Goal: Task Accomplishment & Management: Use online tool/utility

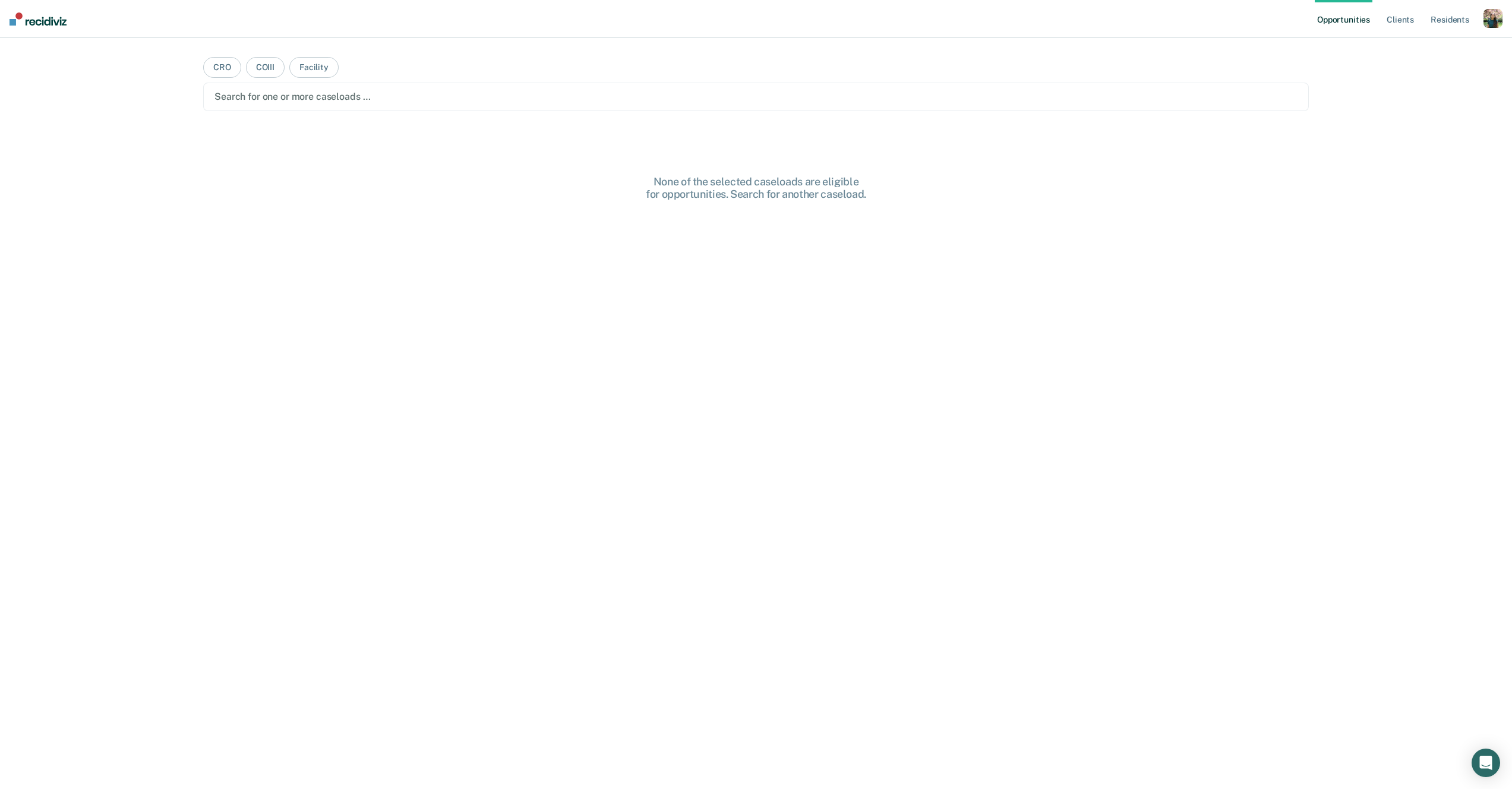
drag, startPoint x: 1497, startPoint y: 25, endPoint x: 1493, endPoint y: 30, distance: 6.4
click at [1497, 25] on div "button" at bounding box center [1492, 18] width 19 height 19
click at [1418, 48] on link "Profile" at bounding box center [1445, 48] width 96 height 10
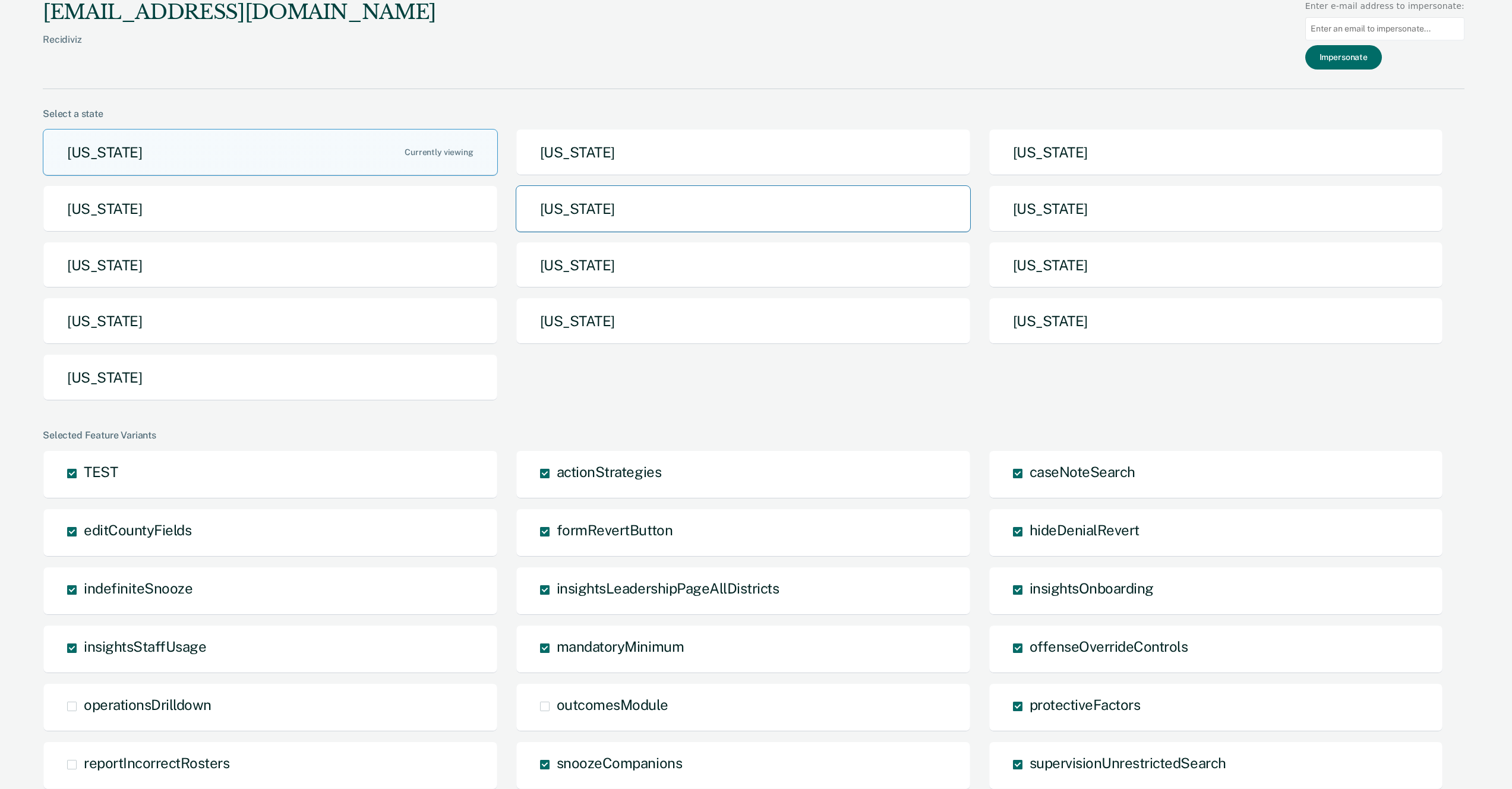
click at [562, 201] on button "[US_STATE]" at bounding box center [743, 208] width 455 height 47
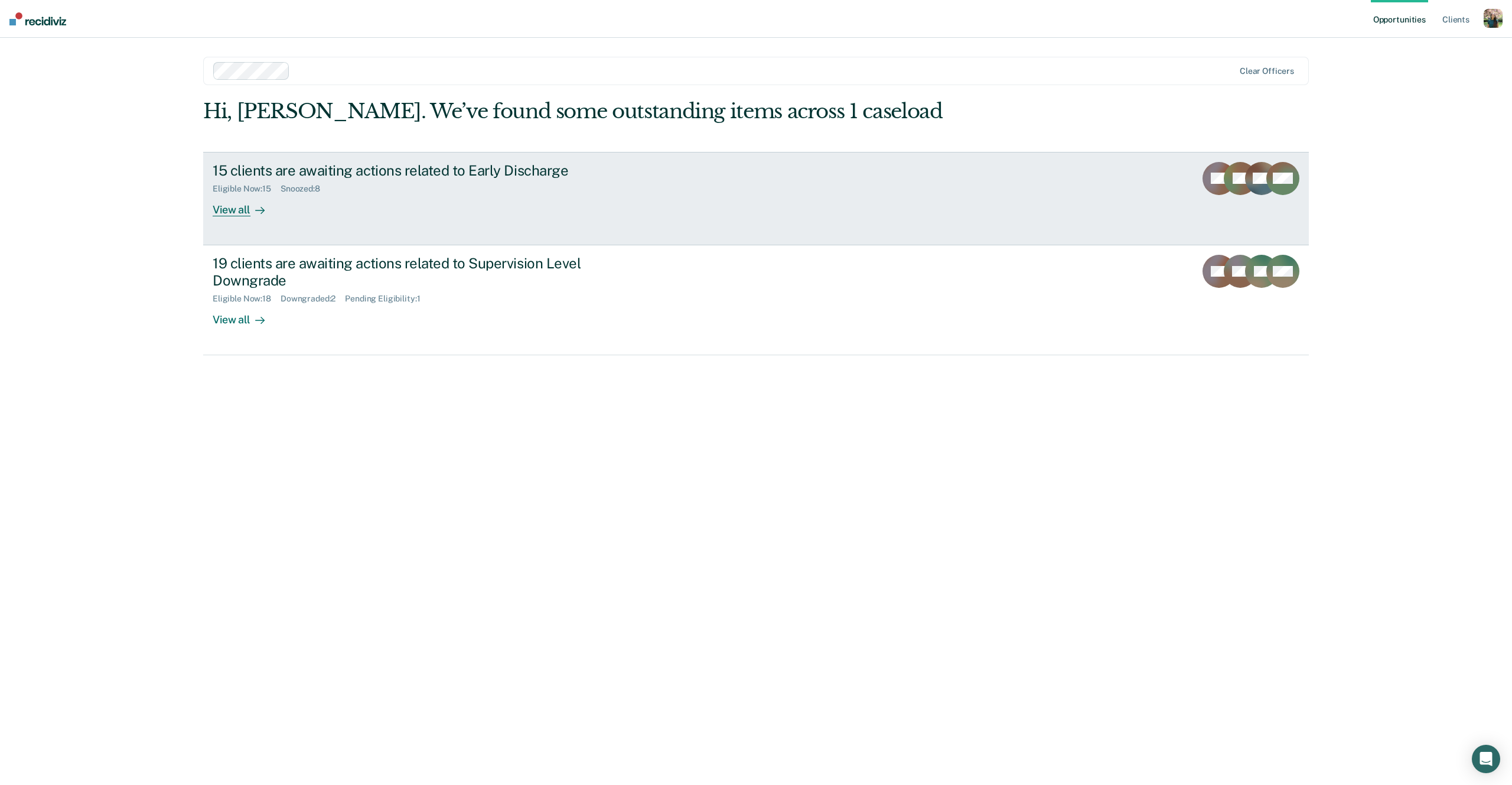
click at [352, 200] on div "15 clients are awaiting actions related to Early Discharge Eligible Now : 15 Sn…" at bounding box center [434, 188] width 443 height 55
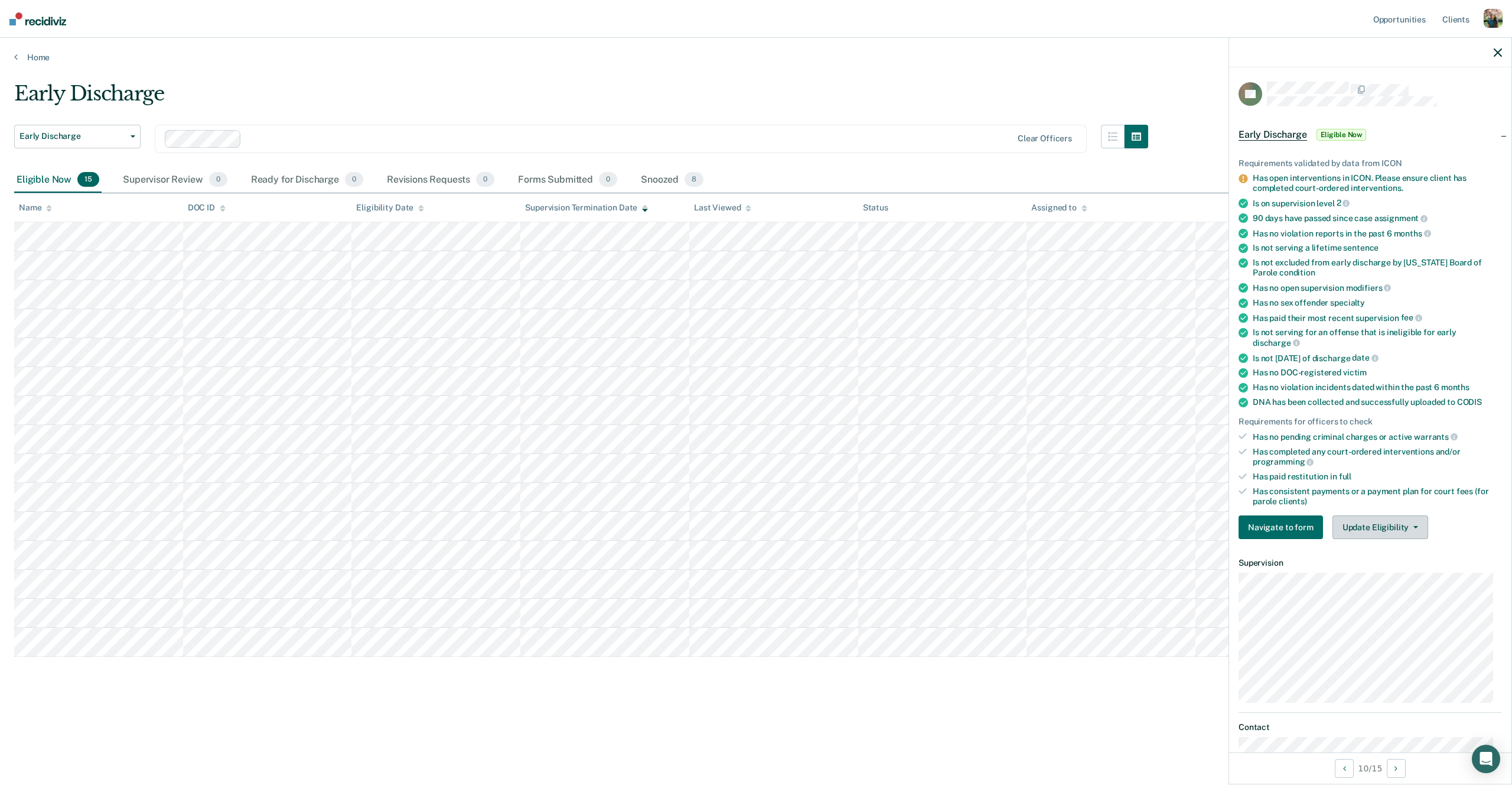
click at [1351, 527] on button "Update Eligibility" at bounding box center [1380, 526] width 95 height 24
click at [1359, 566] on button "Mark as Ineligible" at bounding box center [1401, 569] width 138 height 19
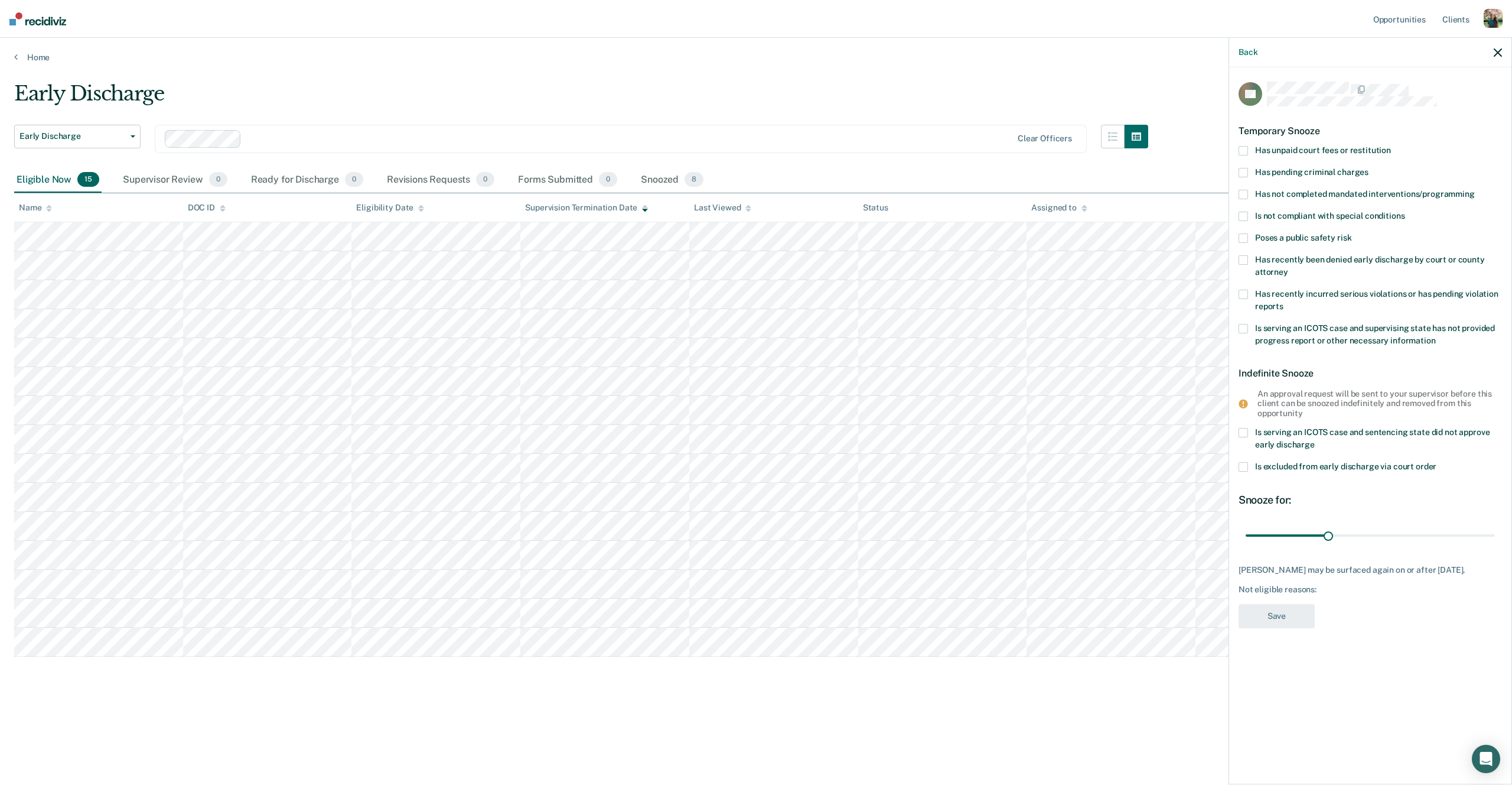
click at [1311, 234] on span "Poses a public safety risk" at bounding box center [1303, 237] width 96 height 10
click at [1351, 233] on input "Poses a public safety risk" at bounding box center [1351, 233] width 0 height 0
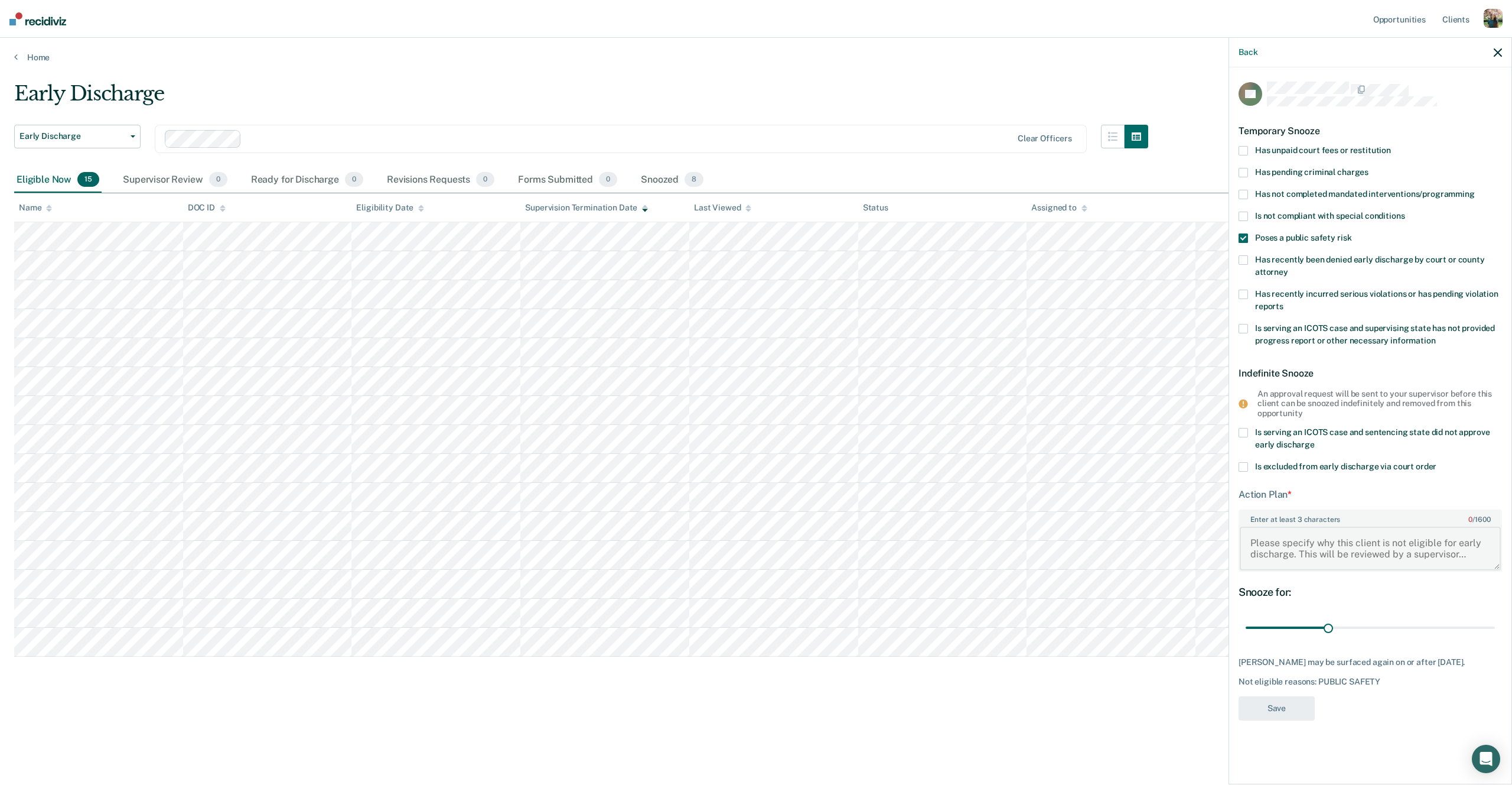
click at [1300, 553] on textarea "Enter at least 3 characters 0 / 1600" at bounding box center [1370, 548] width 261 height 44
type textarea "fzghdafgdzf"
click at [1271, 697] on button "Save" at bounding box center [1275, 708] width 76 height 24
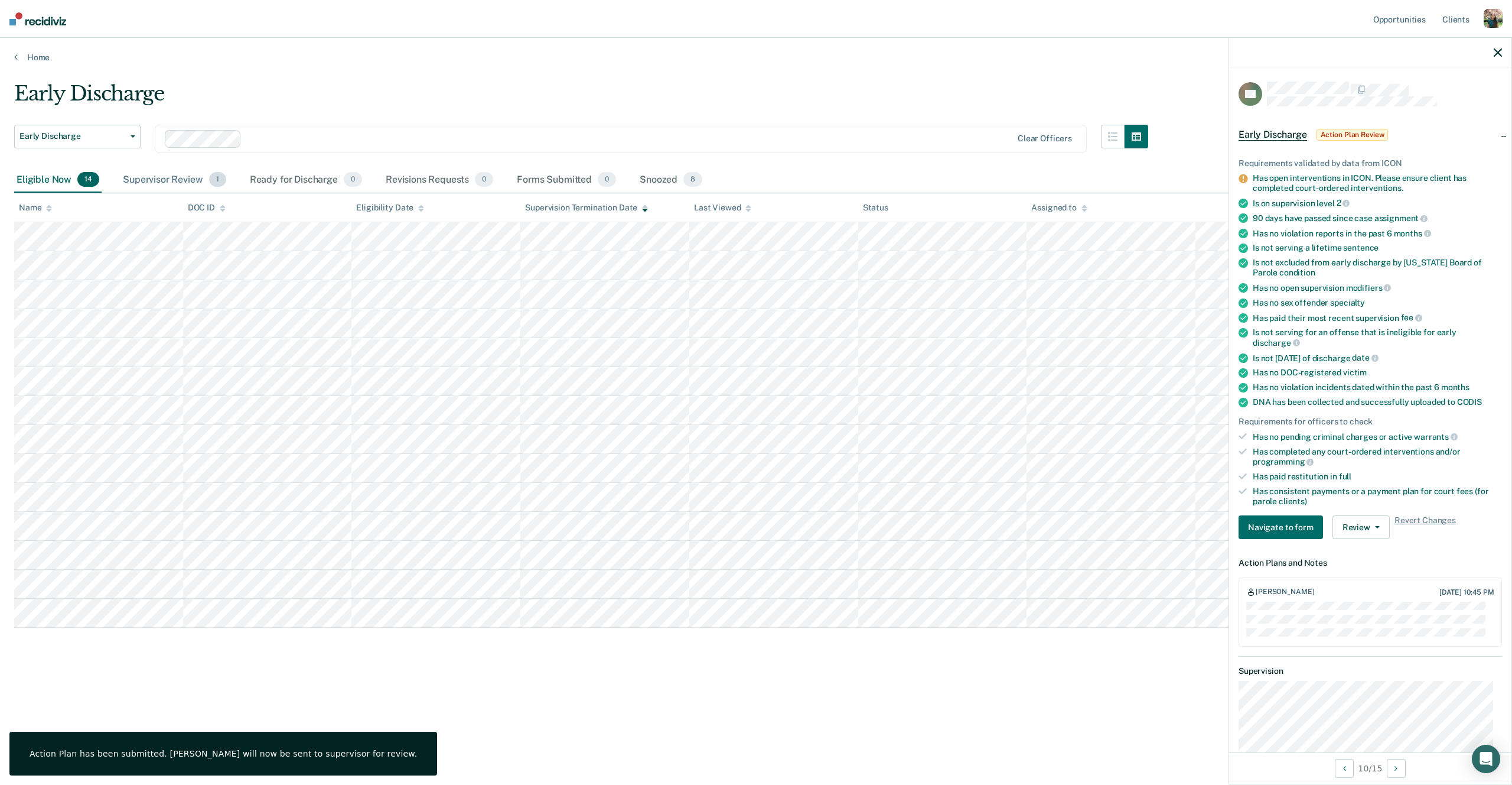
click at [185, 168] on div "Supervisor Review 1" at bounding box center [175, 180] width 108 height 26
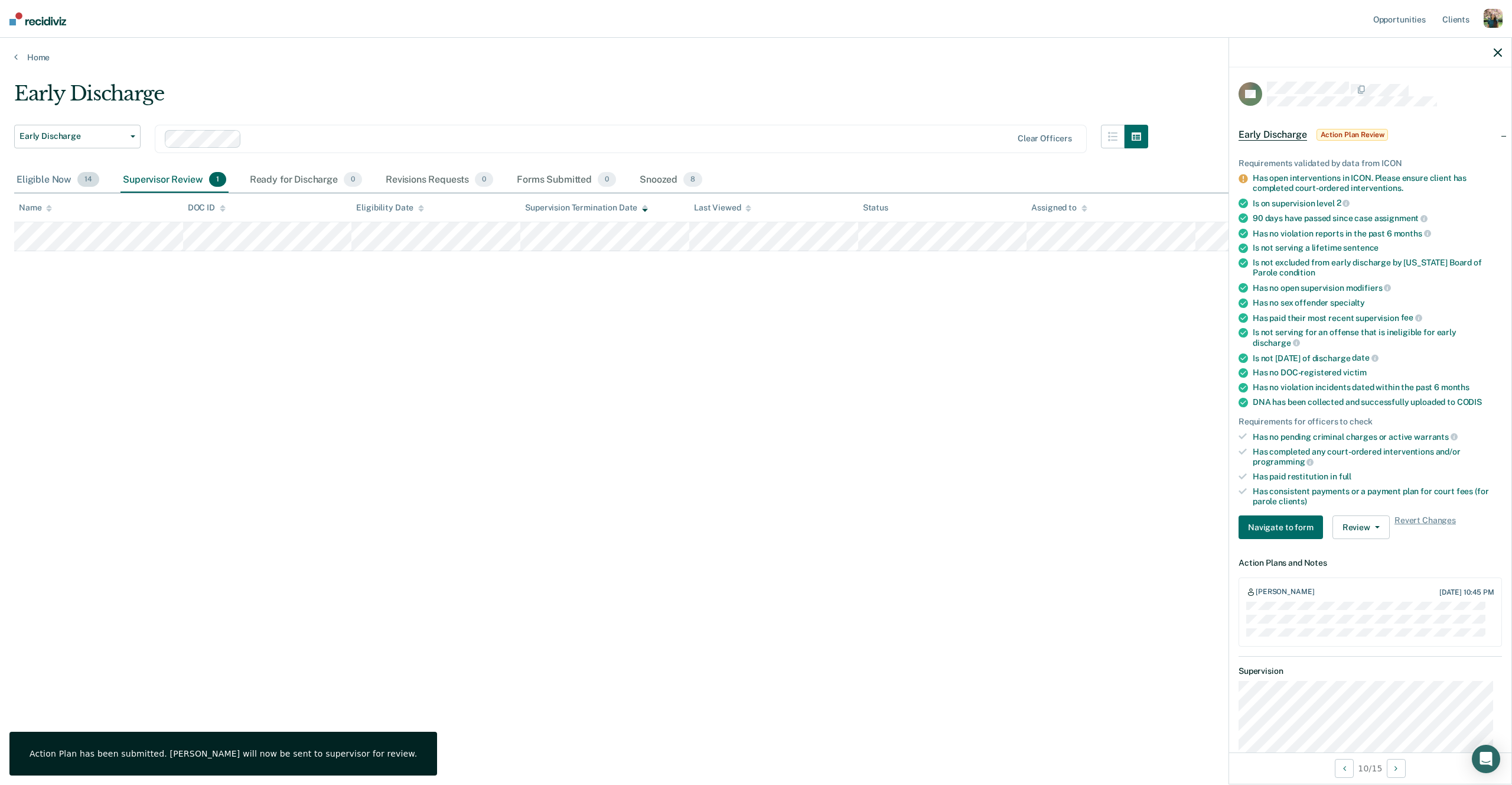
click at [49, 179] on div "Eligible Now 14" at bounding box center [57, 180] width 87 height 26
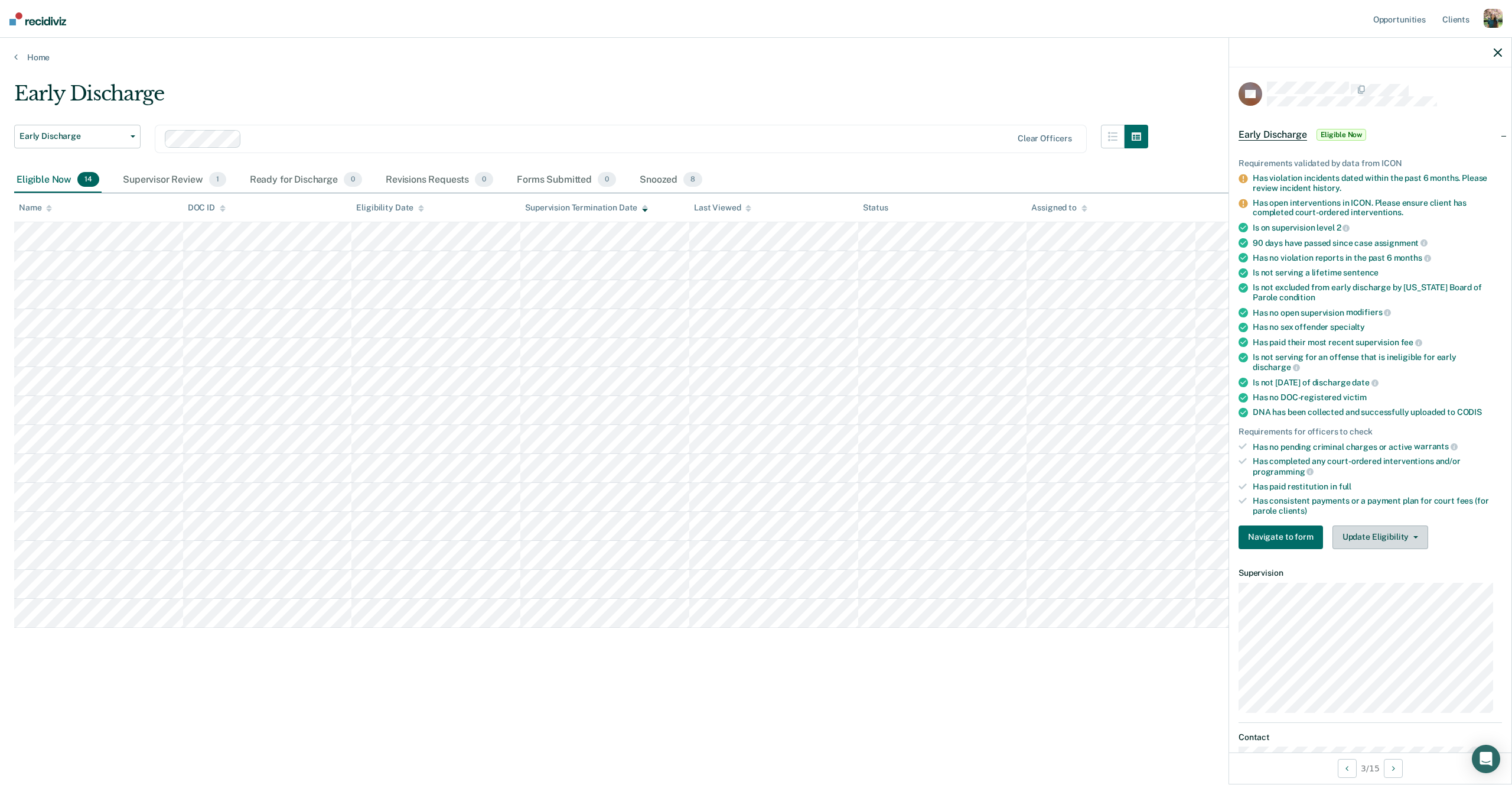
click at [1379, 540] on button "Update Eligibility" at bounding box center [1380, 537] width 95 height 24
click at [1380, 574] on button "Mark as Ineligible" at bounding box center [1401, 579] width 138 height 19
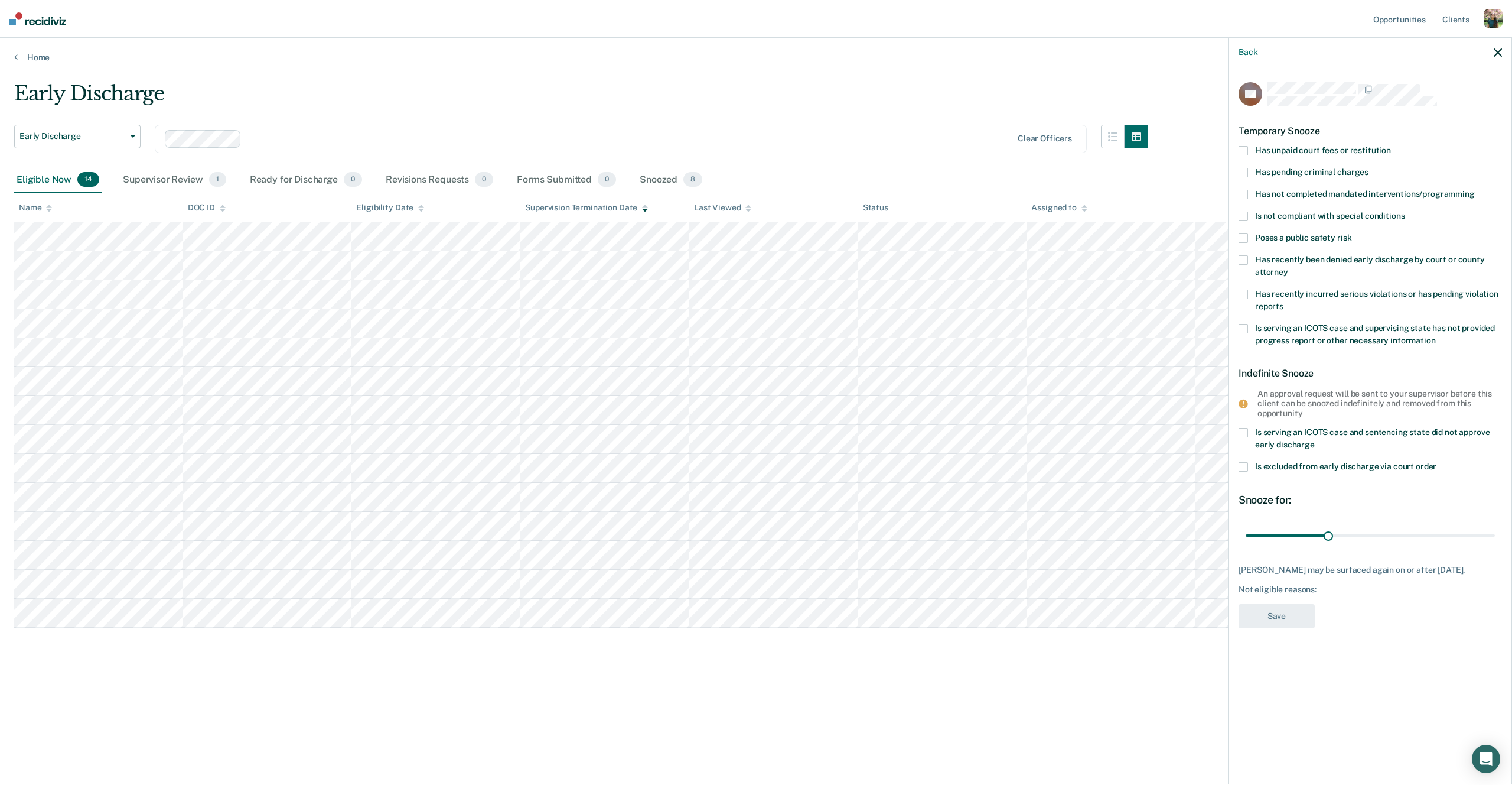
drag, startPoint x: 1268, startPoint y: 438, endPoint x: 1267, endPoint y: 449, distance: 11.0
click at [1268, 438] on span "Is serving an ICOTS case and sentencing state did not approve early discharge" at bounding box center [1372, 438] width 234 height 22
click at [1315, 440] on input "Is serving an ICOTS case and sentencing state did not approve early discharge" at bounding box center [1315, 440] width 0 height 0
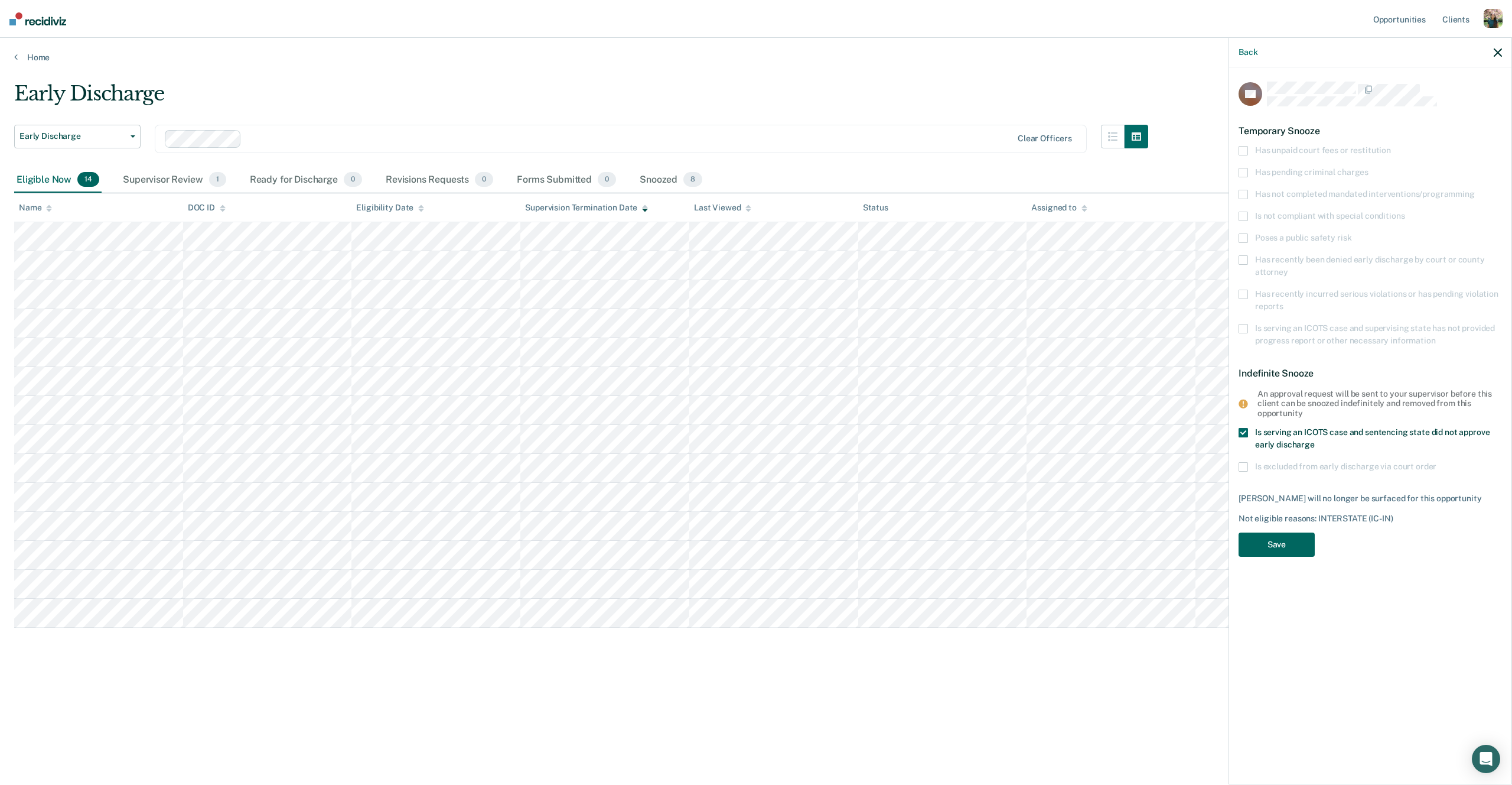
click at [1270, 538] on button "Save" at bounding box center [1275, 544] width 76 height 24
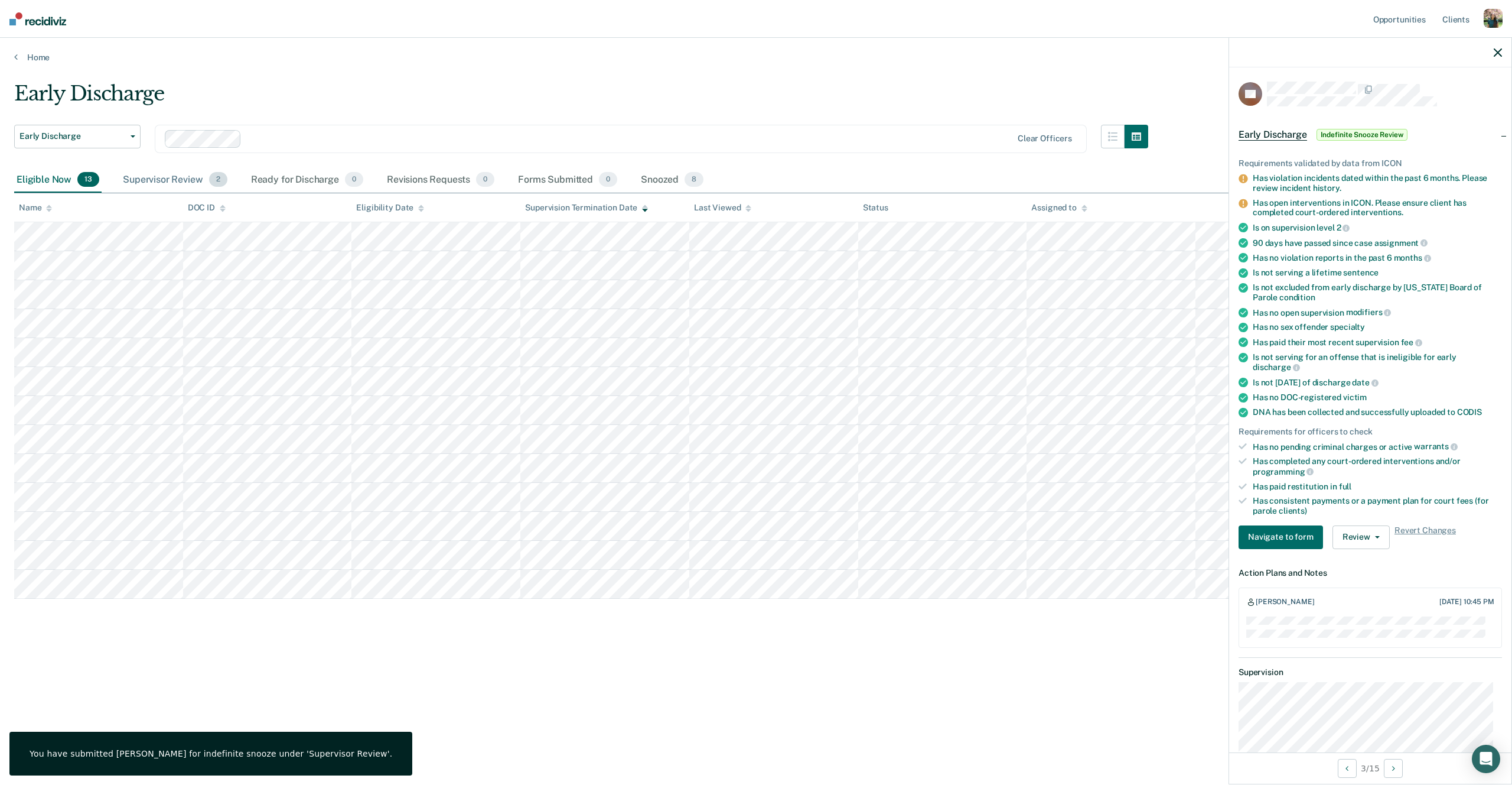
click at [197, 171] on div "Supervisor Review 2" at bounding box center [175, 180] width 109 height 26
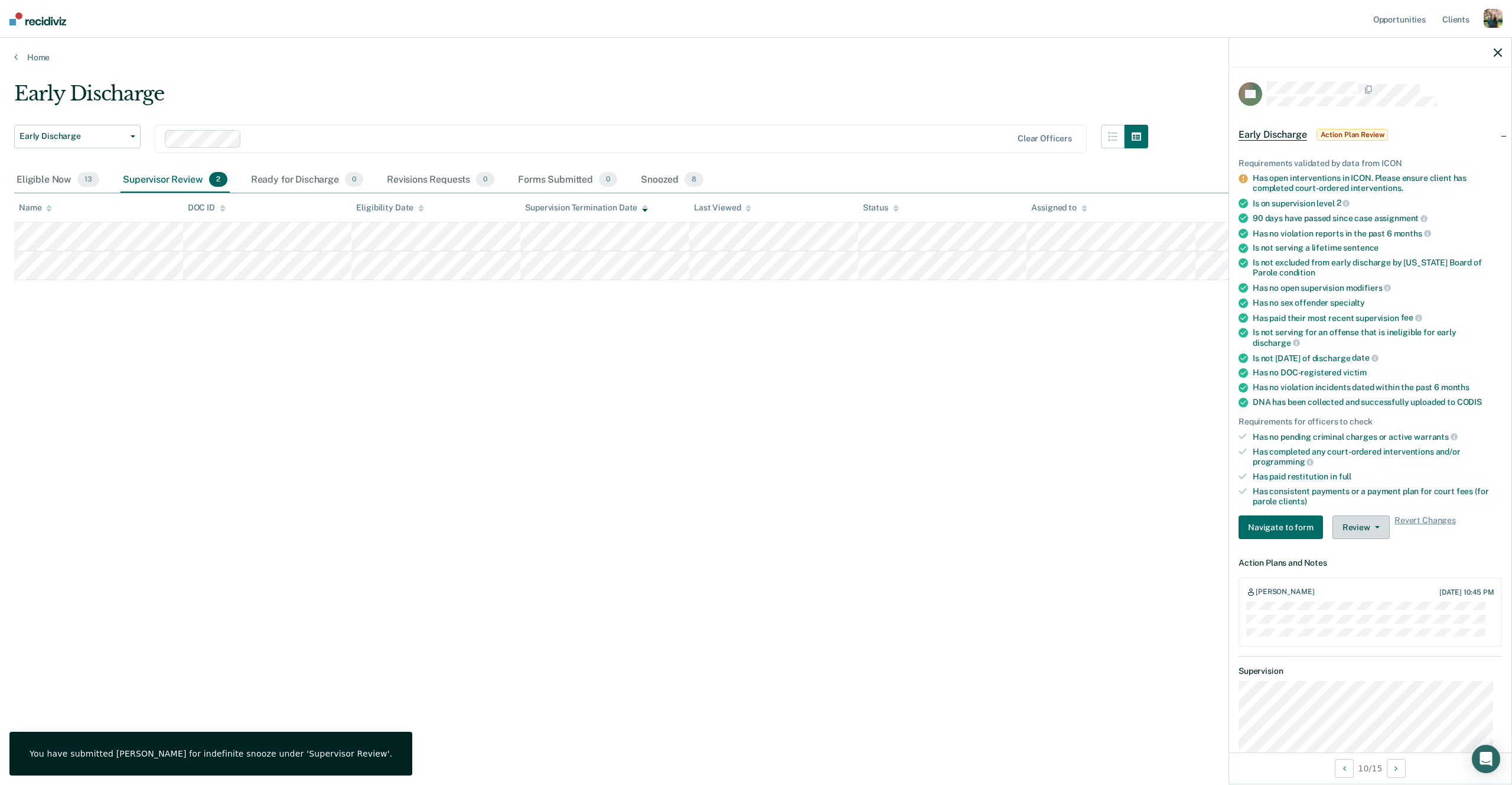
click at [1351, 525] on button "Review" at bounding box center [1361, 526] width 57 height 24
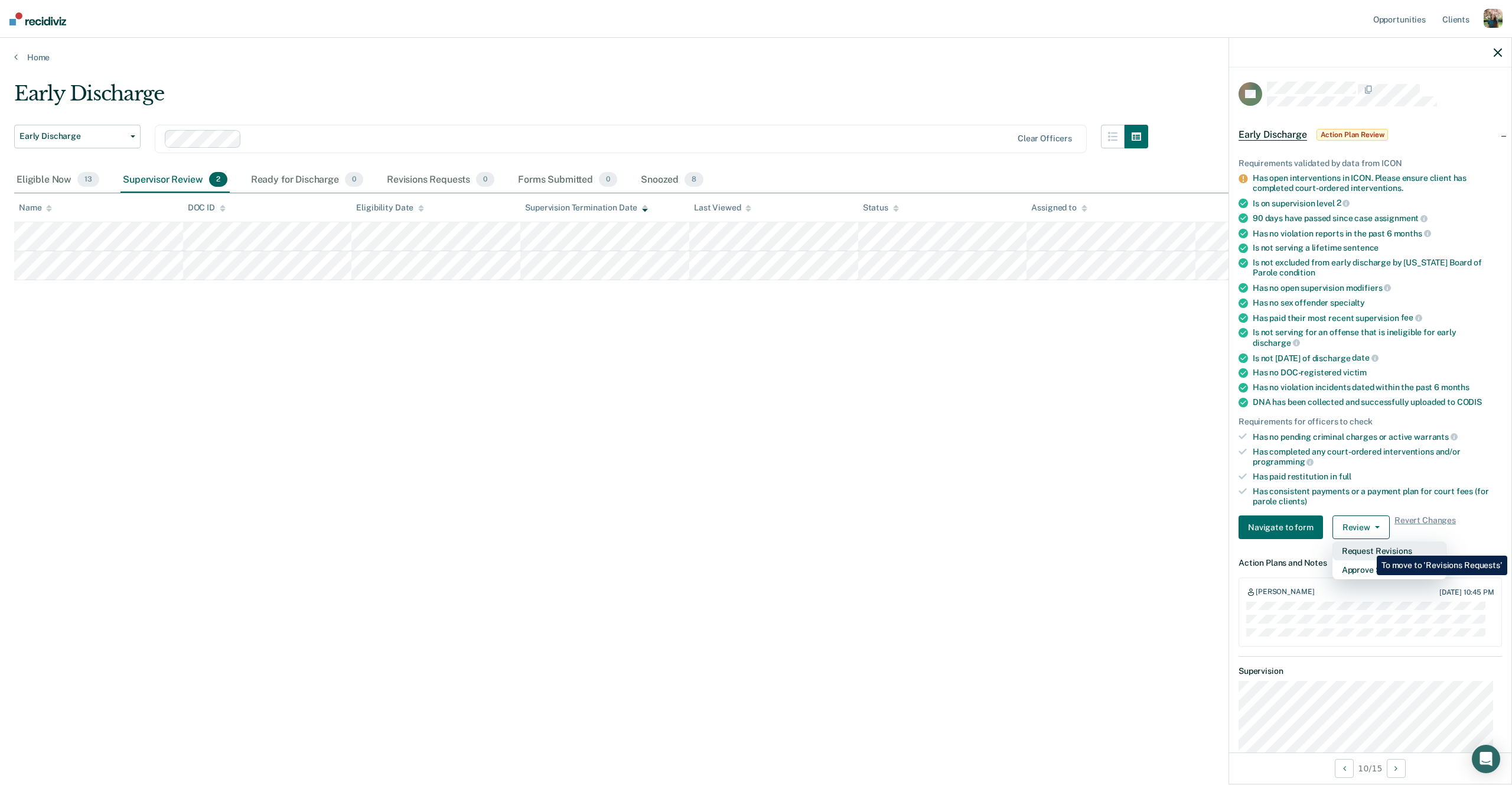
click at [1368, 547] on button "Request Revisions" at bounding box center [1390, 550] width 114 height 19
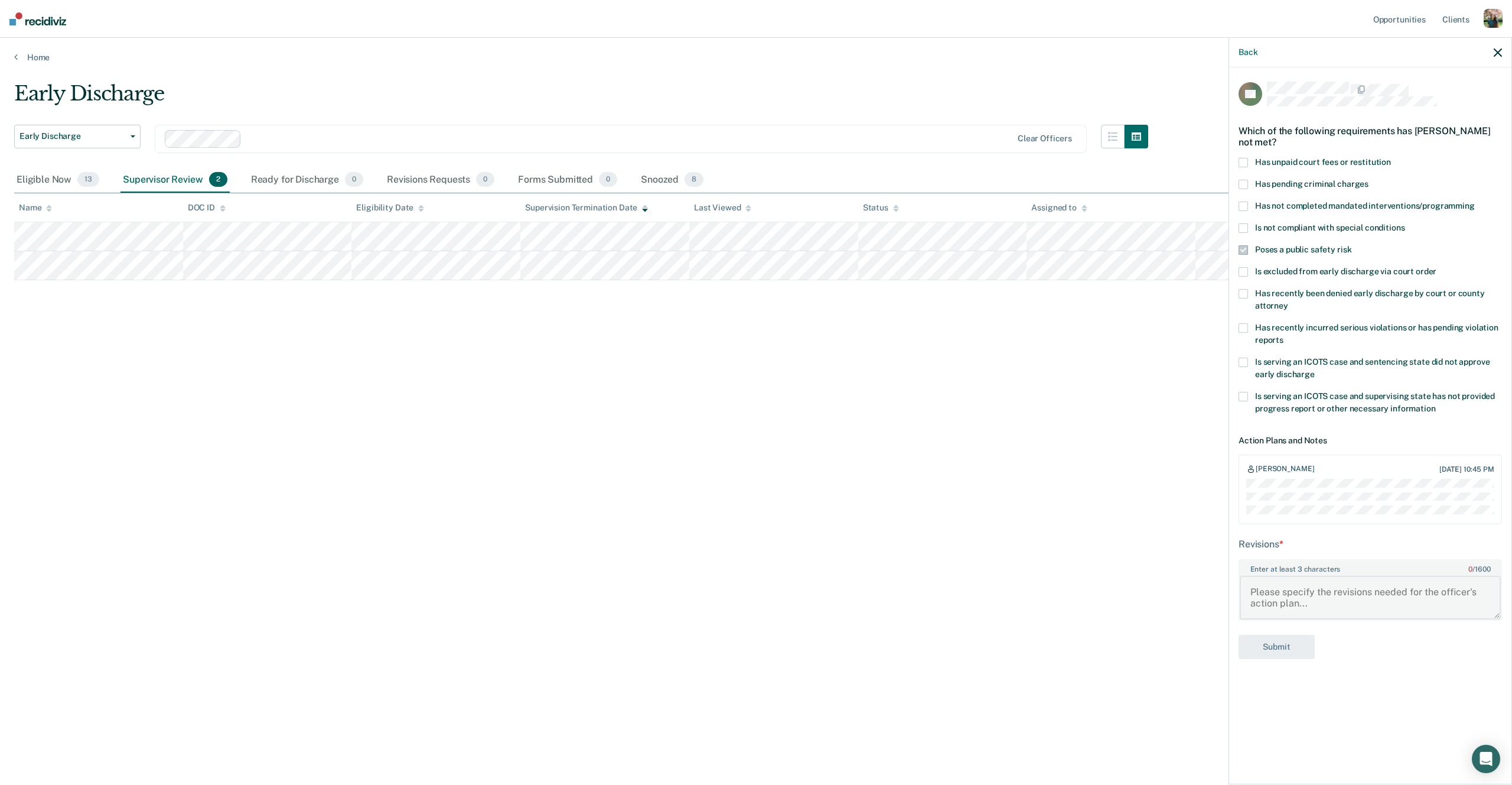
click at [1336, 588] on textarea "Enter at least 3 characters 0 / 1600" at bounding box center [1370, 597] width 261 height 44
type textarea "cmcmcghj"
click at [1279, 639] on button "Submit" at bounding box center [1275, 647] width 76 height 24
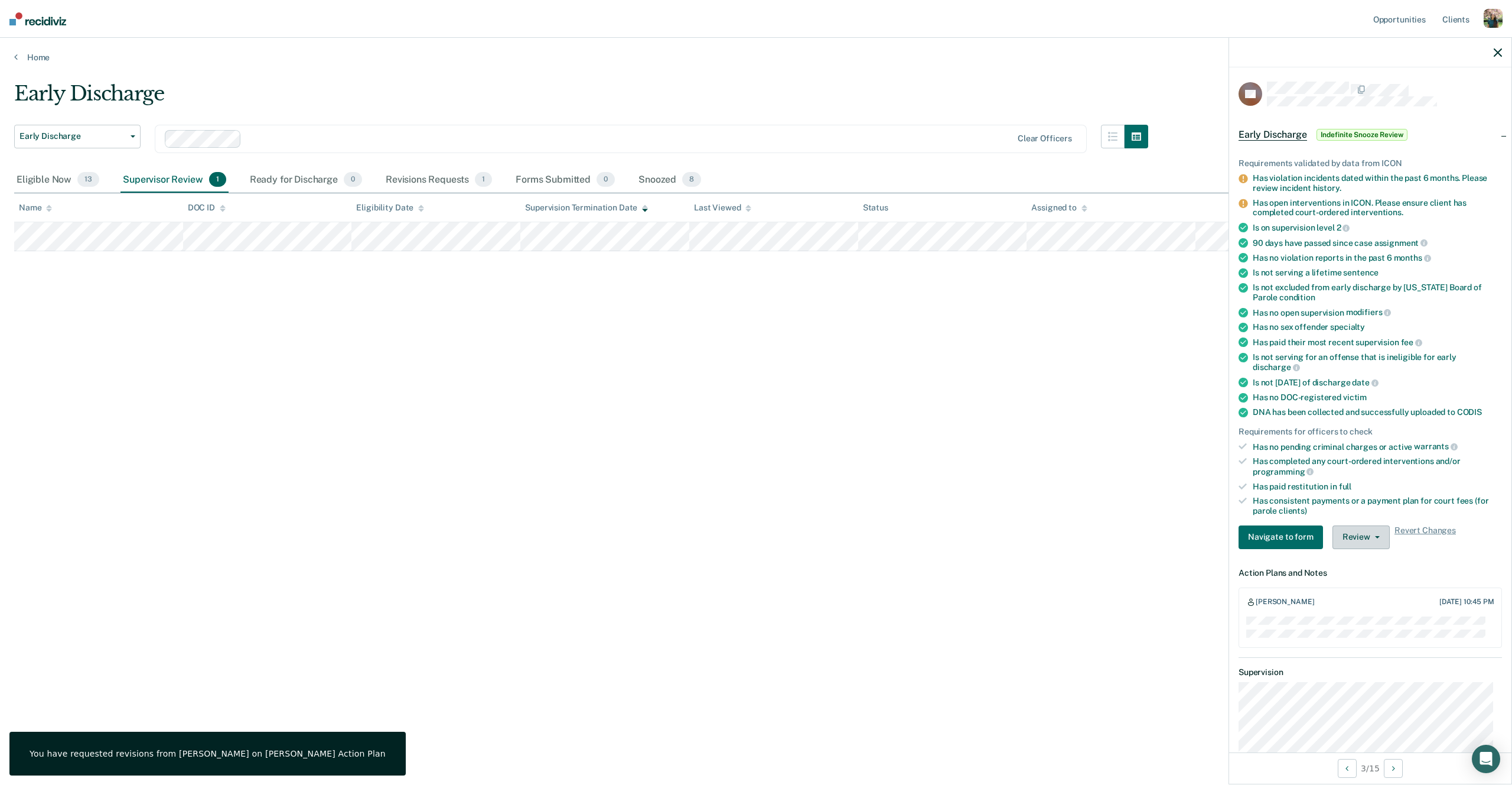
click at [1346, 532] on button "Review" at bounding box center [1361, 537] width 57 height 24
click at [1359, 577] on button "Approve Snooze" at bounding box center [1390, 579] width 114 height 19
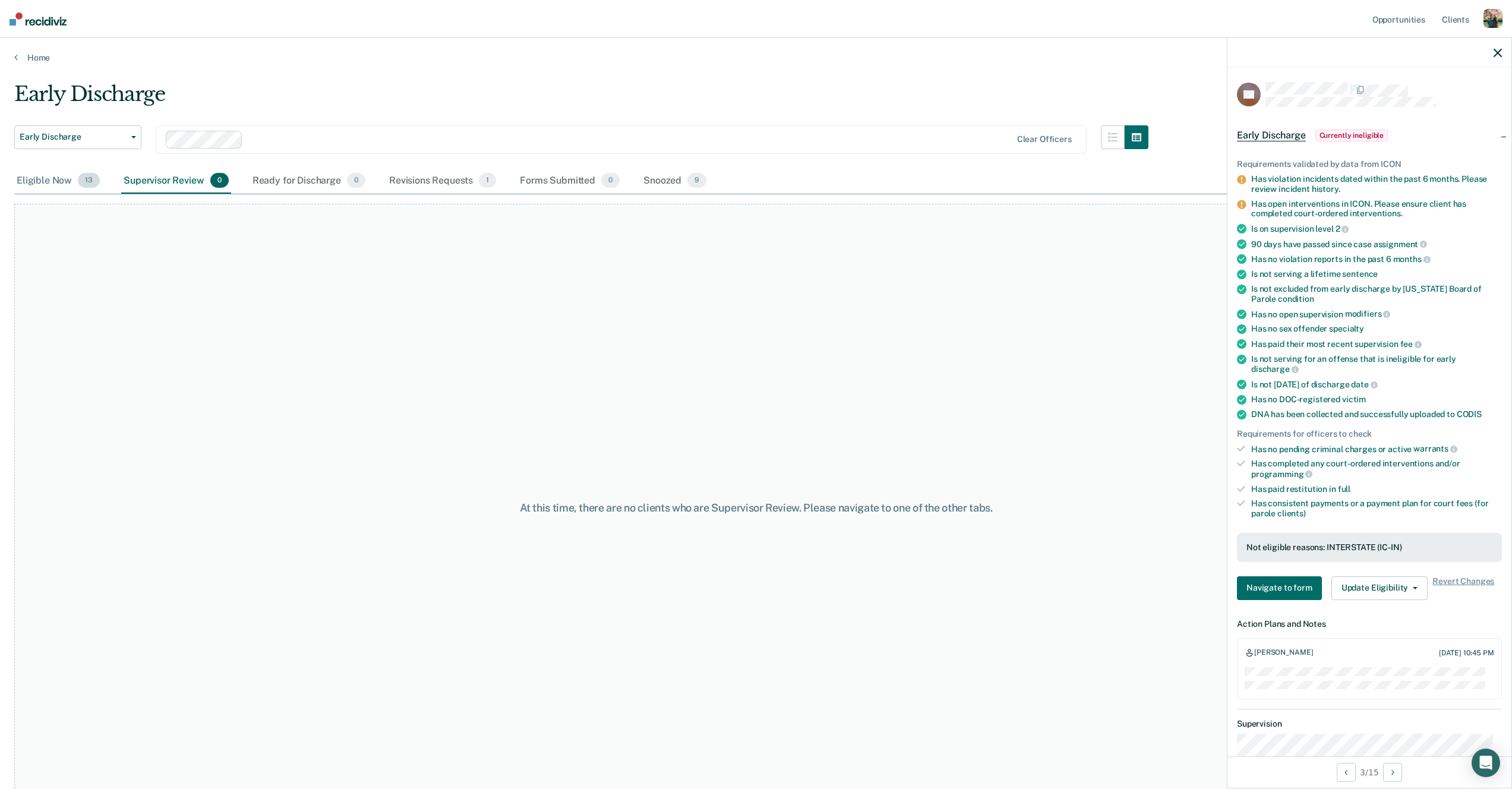
click at [62, 180] on div "Eligible Now 13" at bounding box center [57, 181] width 88 height 26
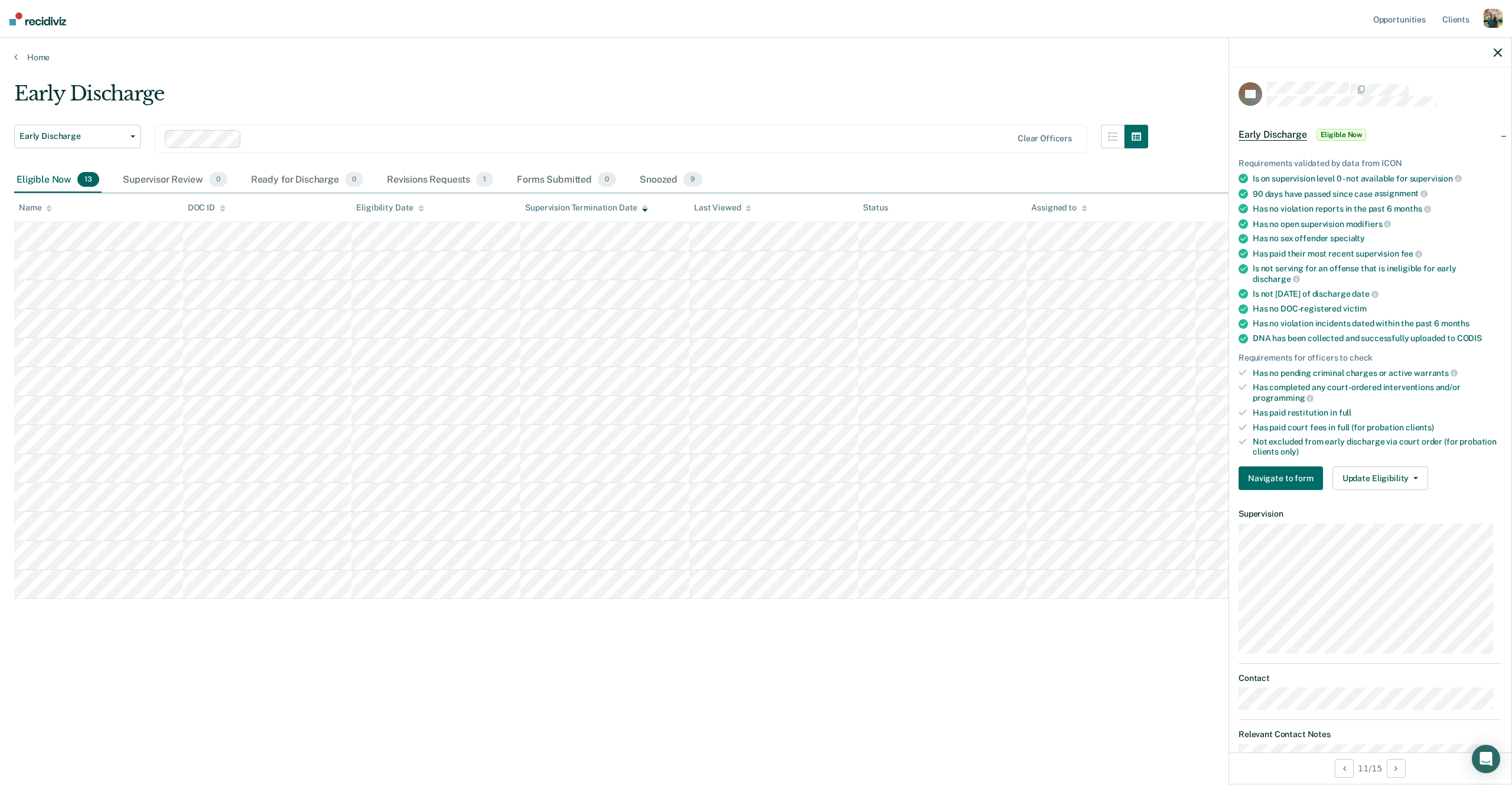
click at [1377, 459] on div "Requirements validated by data from ICON Is on supervision level 0 - not availa…" at bounding box center [1370, 319] width 282 height 360
click at [1377, 466] on button "Update Eligibility" at bounding box center [1380, 477] width 95 height 24
click at [1364, 517] on button "Mark as Ineligible" at bounding box center [1401, 520] width 138 height 19
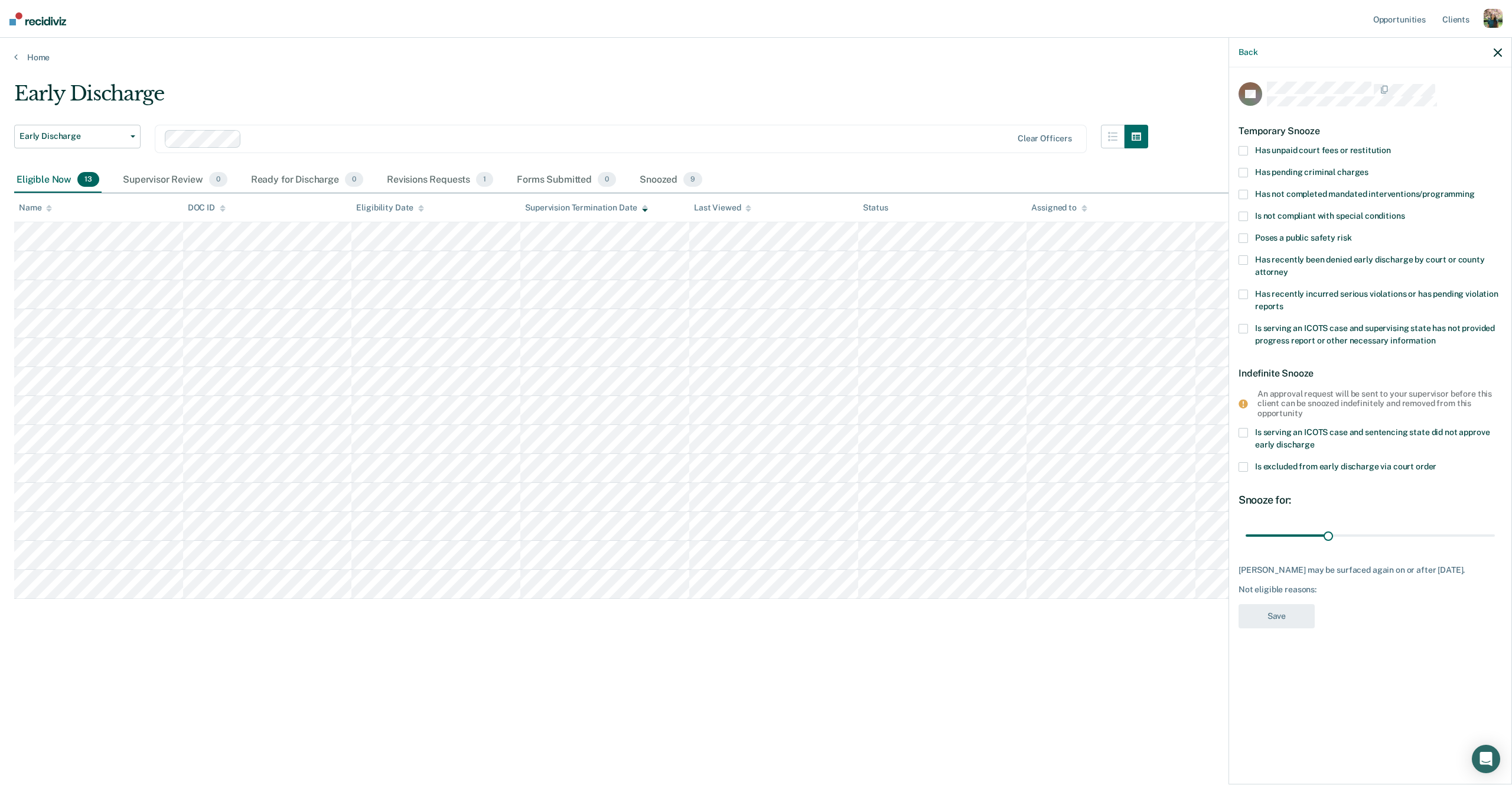
click at [1327, 239] on span "Poses a public safety risk" at bounding box center [1303, 237] width 96 height 10
click at [1351, 233] on input "Poses a public safety risk" at bounding box center [1351, 233] width 0 height 0
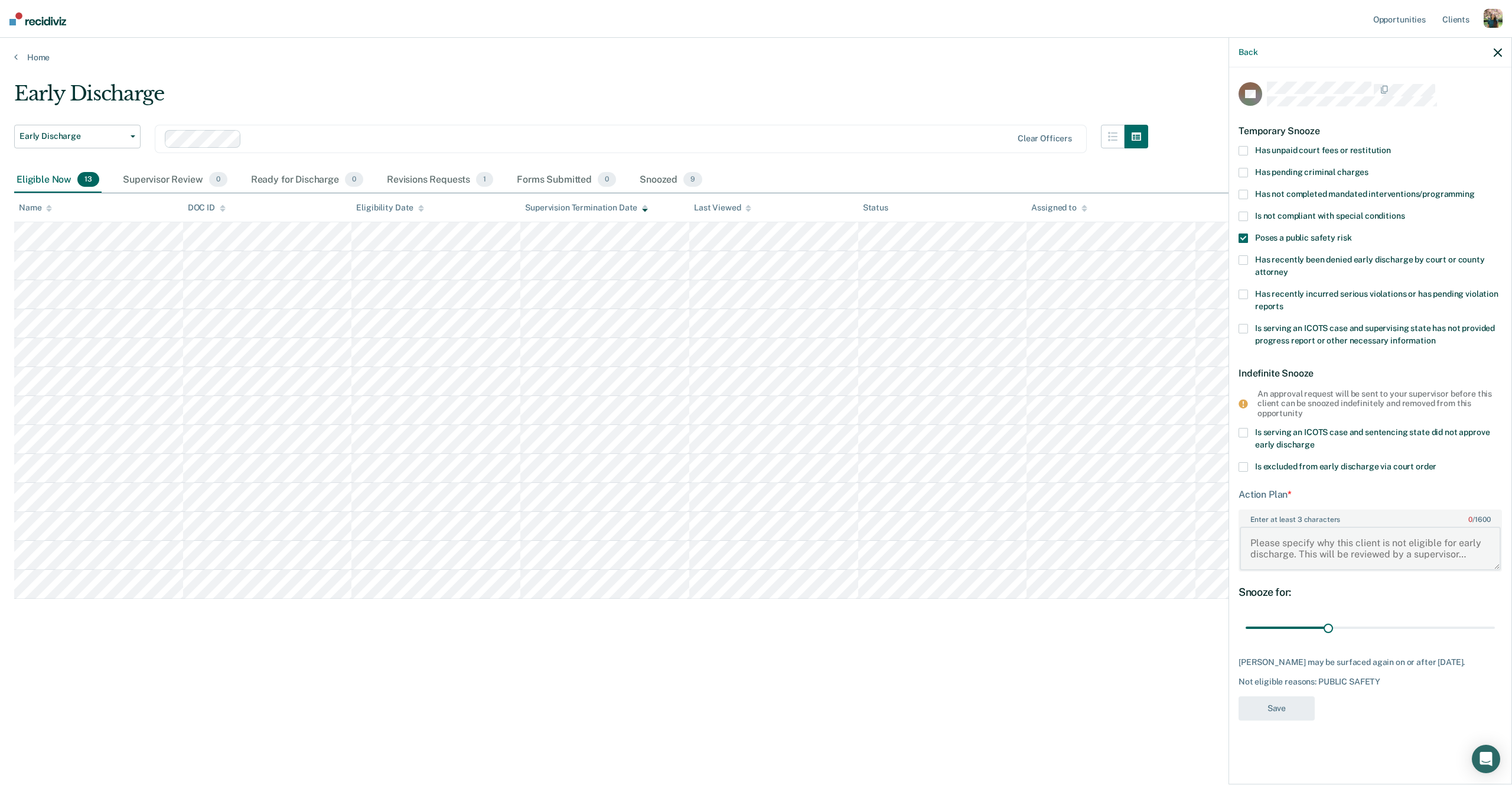
click at [1391, 545] on textarea "Enter at least 3 characters 0 / 1600" at bounding box center [1370, 548] width 261 height 44
type textarea "sdfgsdfg"
click at [1264, 710] on button "Save" at bounding box center [1275, 708] width 76 height 24
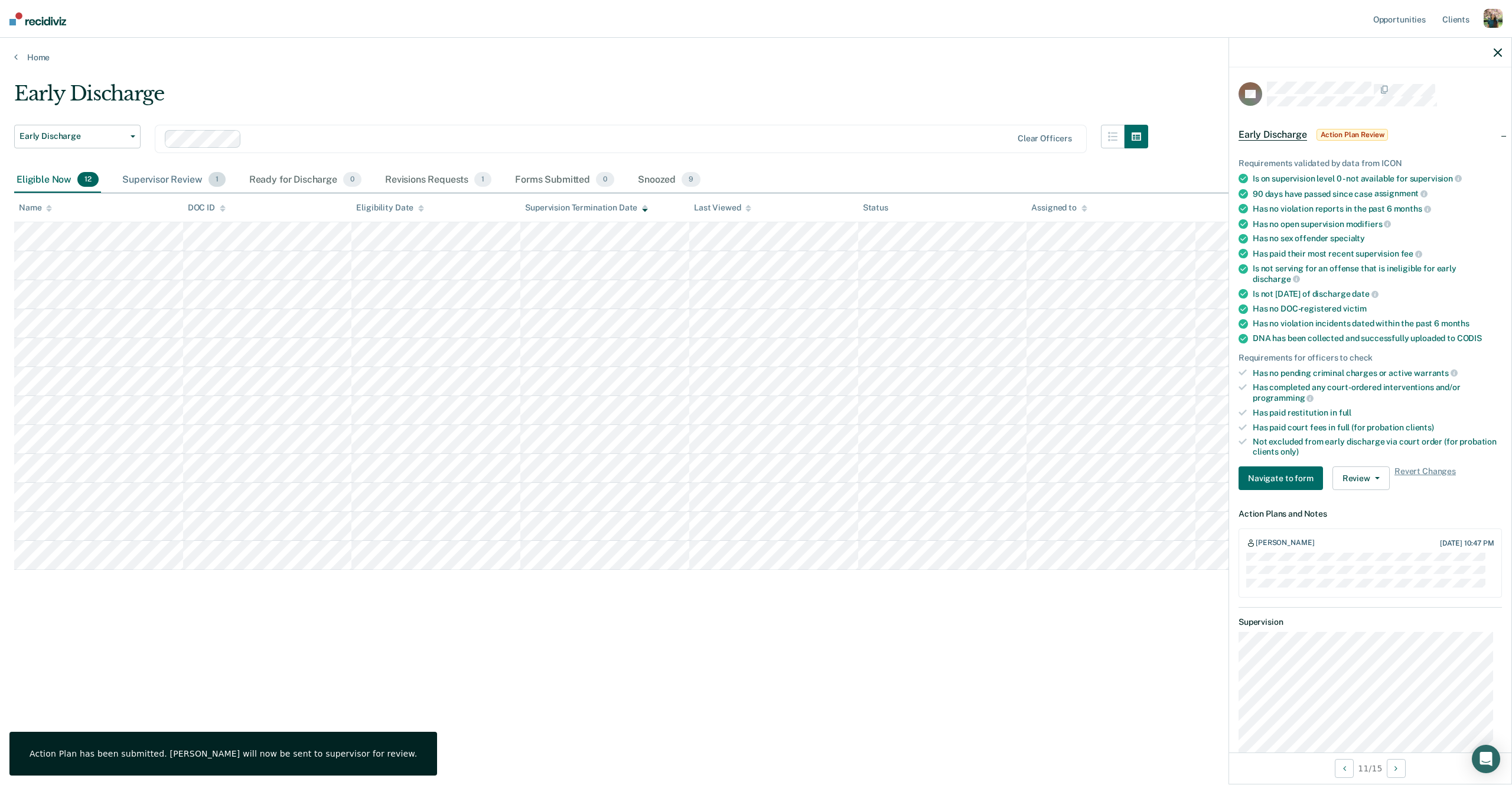
click at [211, 175] on span "1" at bounding box center [217, 180] width 17 height 16
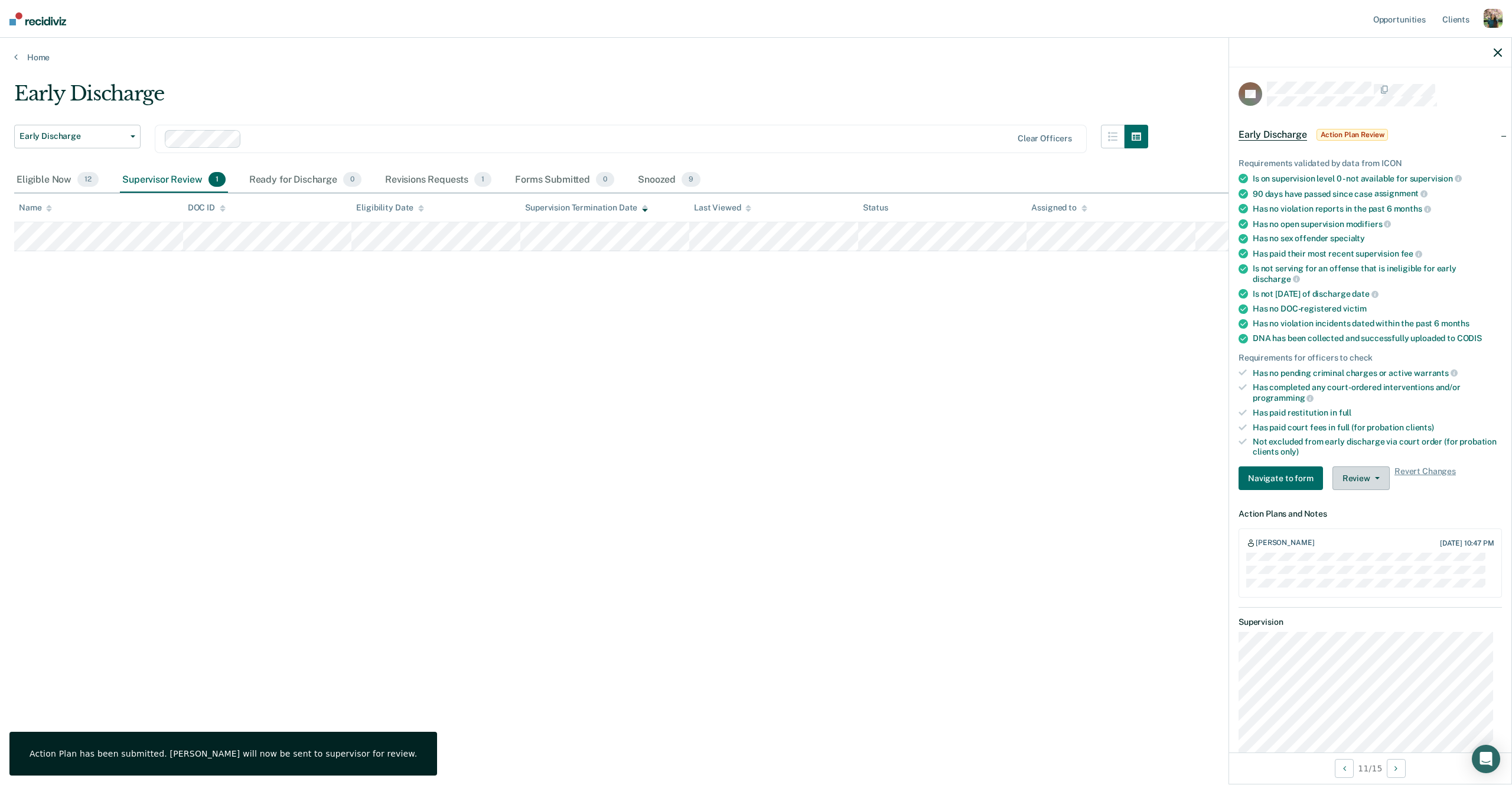
click at [1365, 476] on button "Review" at bounding box center [1361, 477] width 57 height 24
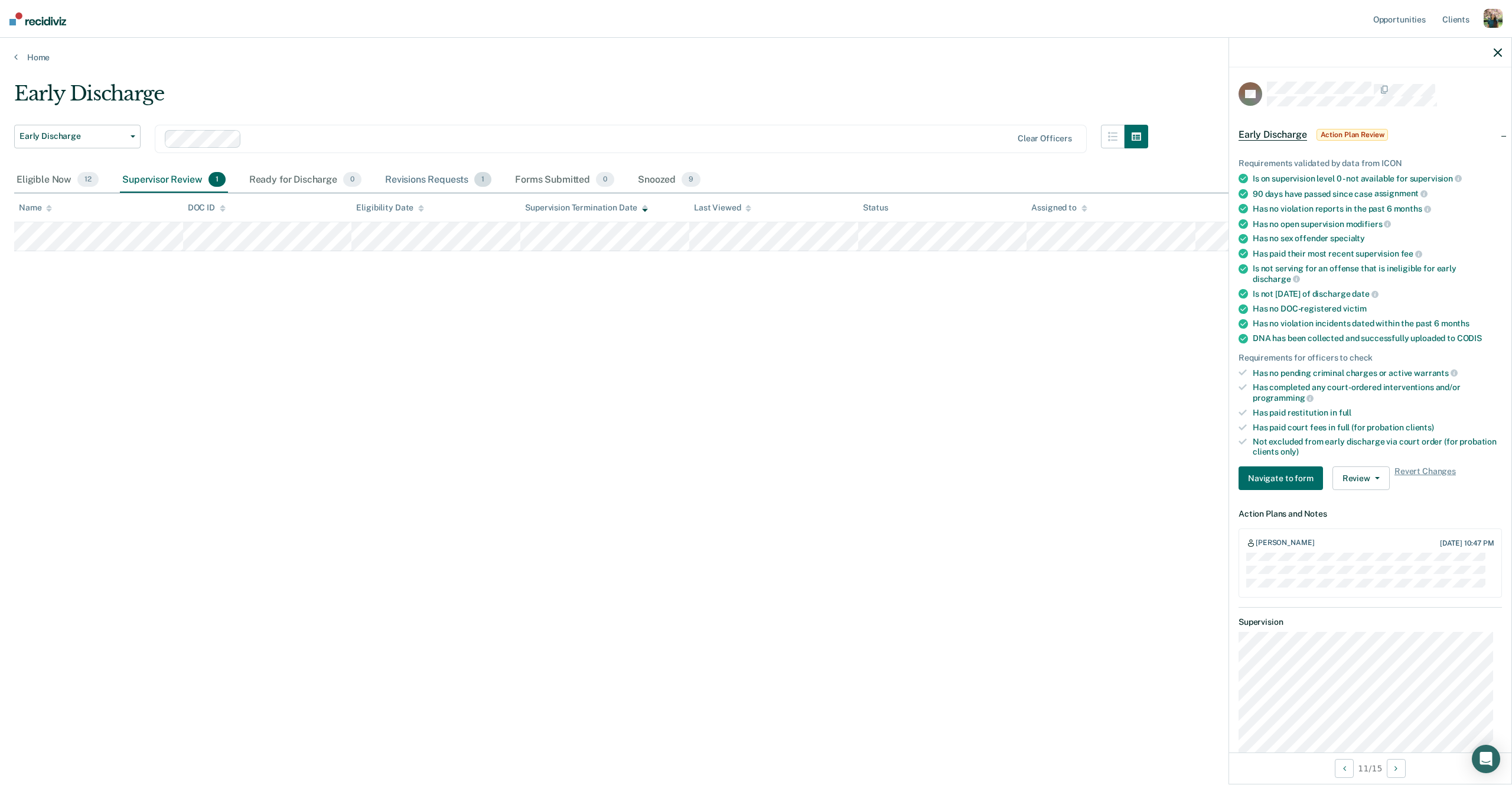
click at [433, 181] on div "Revisions Requests 1" at bounding box center [438, 180] width 111 height 26
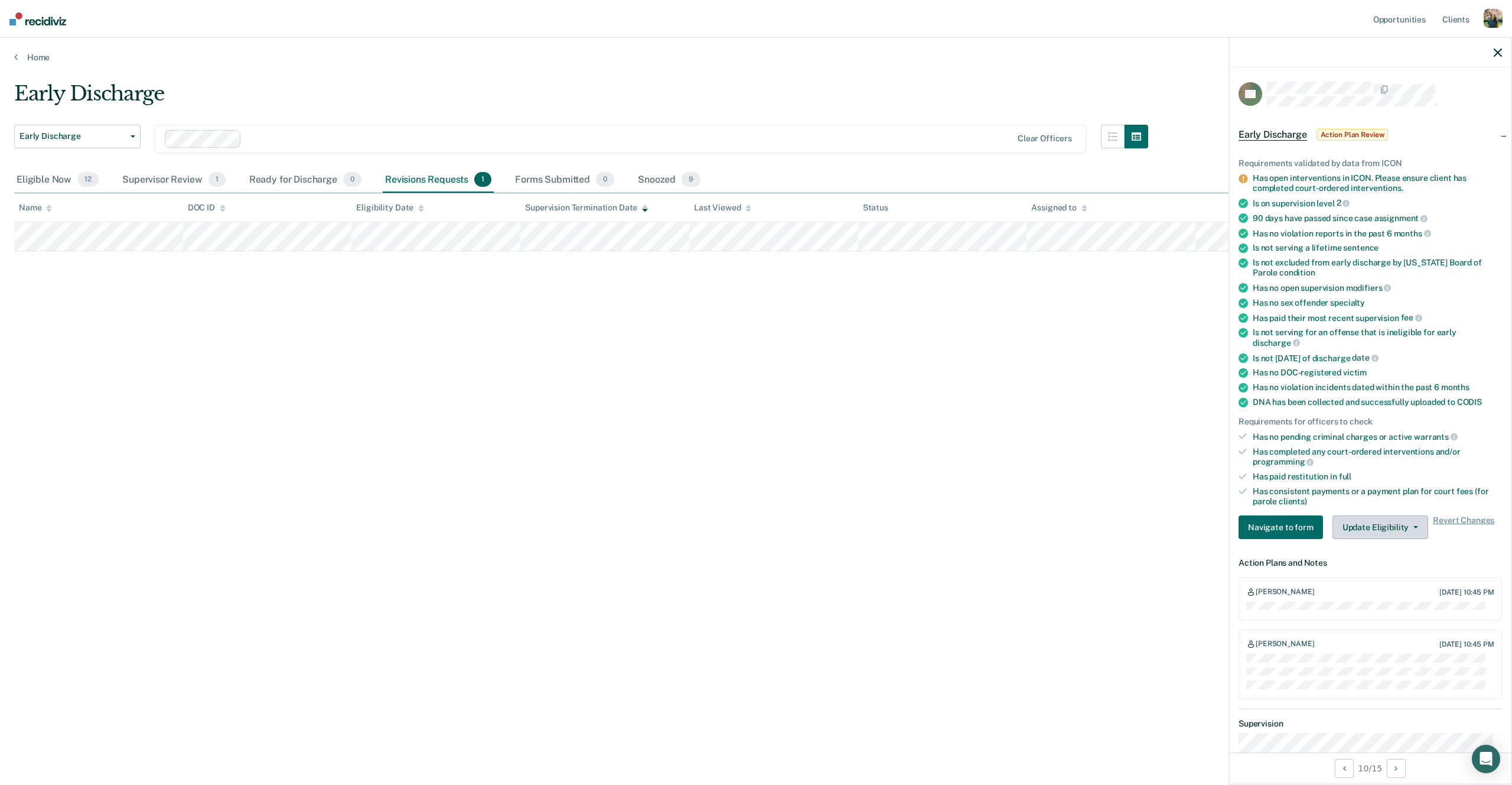
click at [1384, 521] on button "Update Eligibility" at bounding box center [1380, 526] width 95 height 24
click at [1398, 555] on button "Edit Action Plan" at bounding box center [1390, 555] width 114 height 19
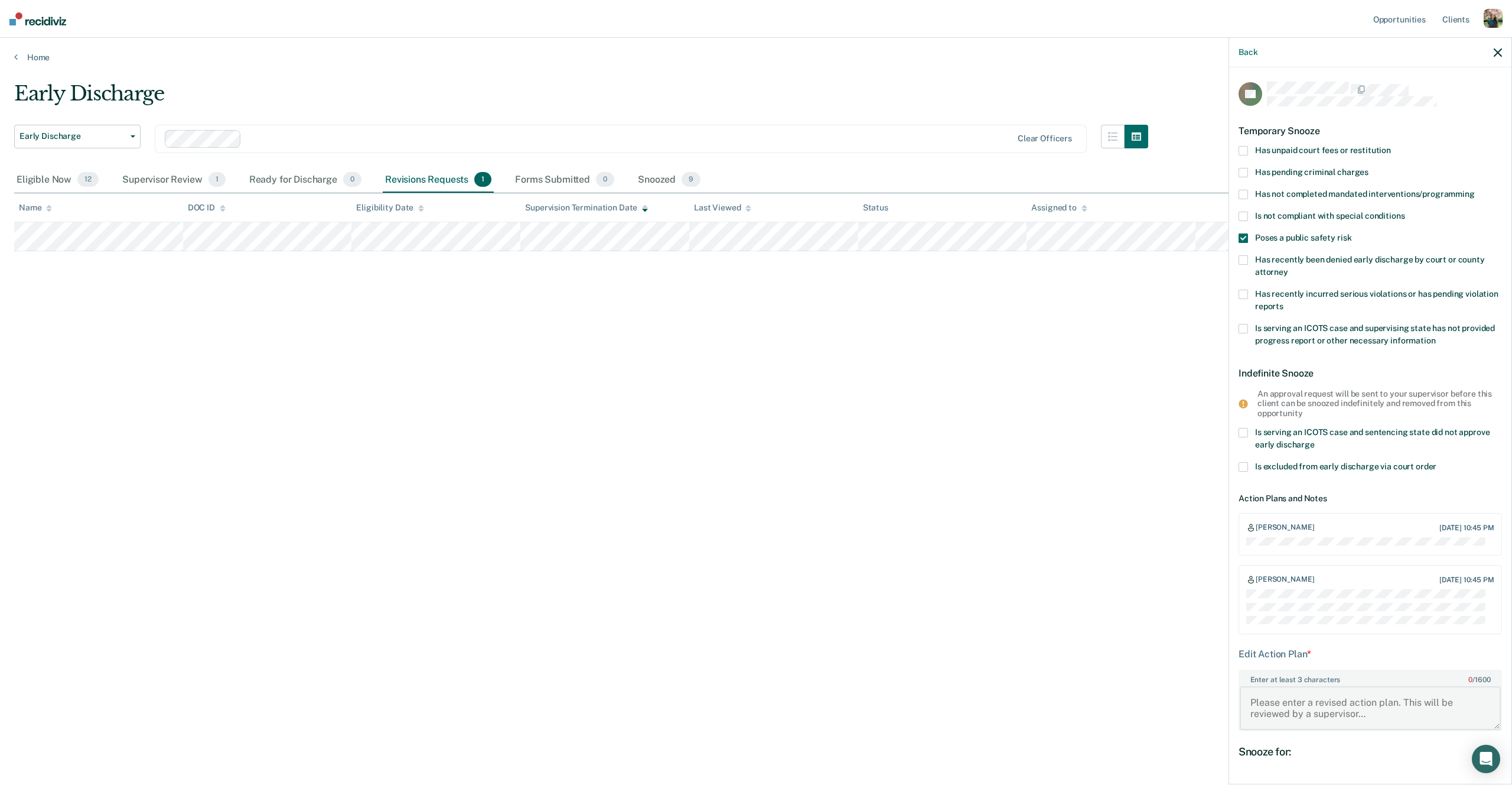
click at [1426, 723] on textarea "Enter at least 3 characters 0 / 1600" at bounding box center [1370, 708] width 261 height 44
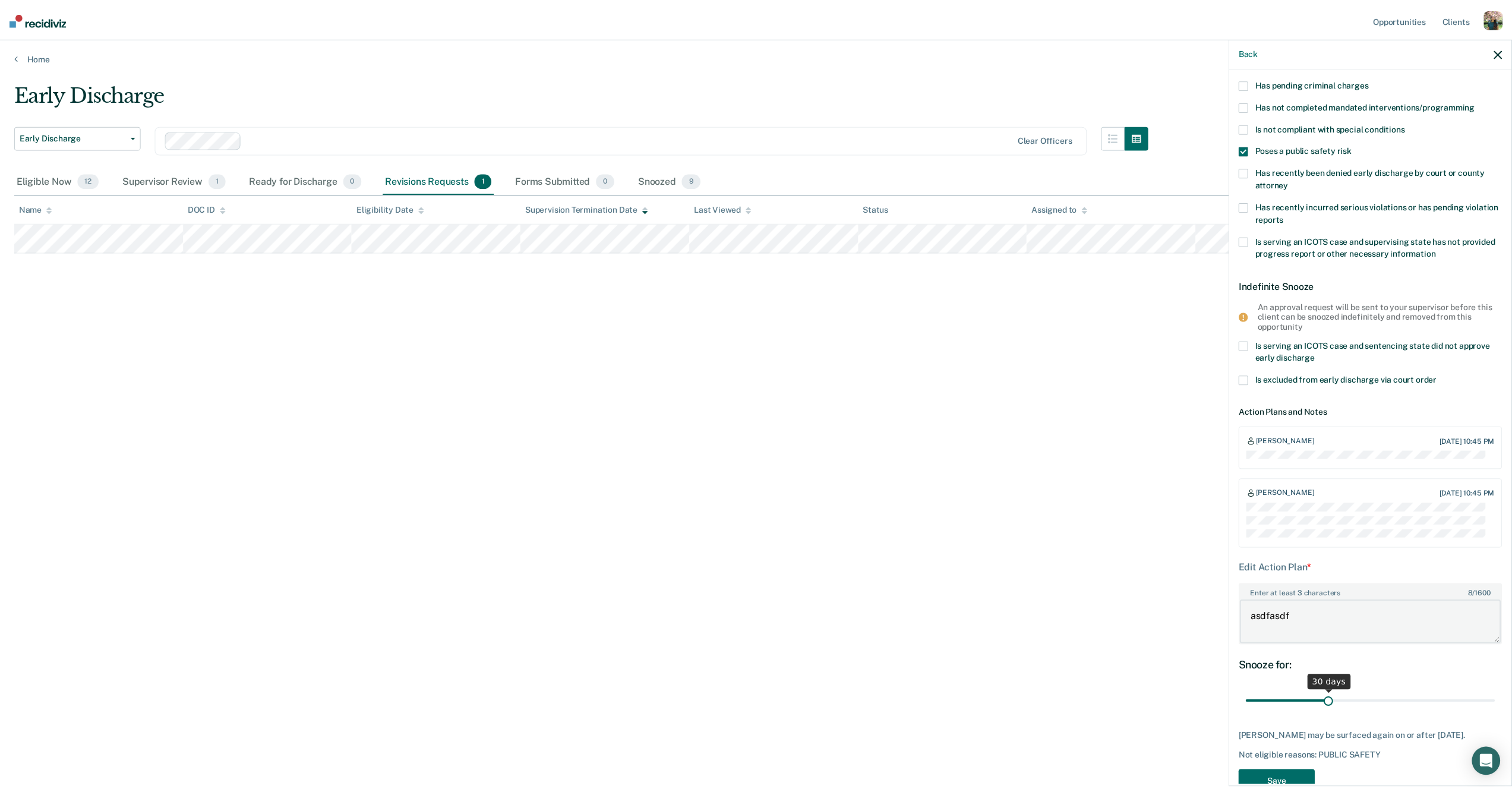
scroll to position [128, 0]
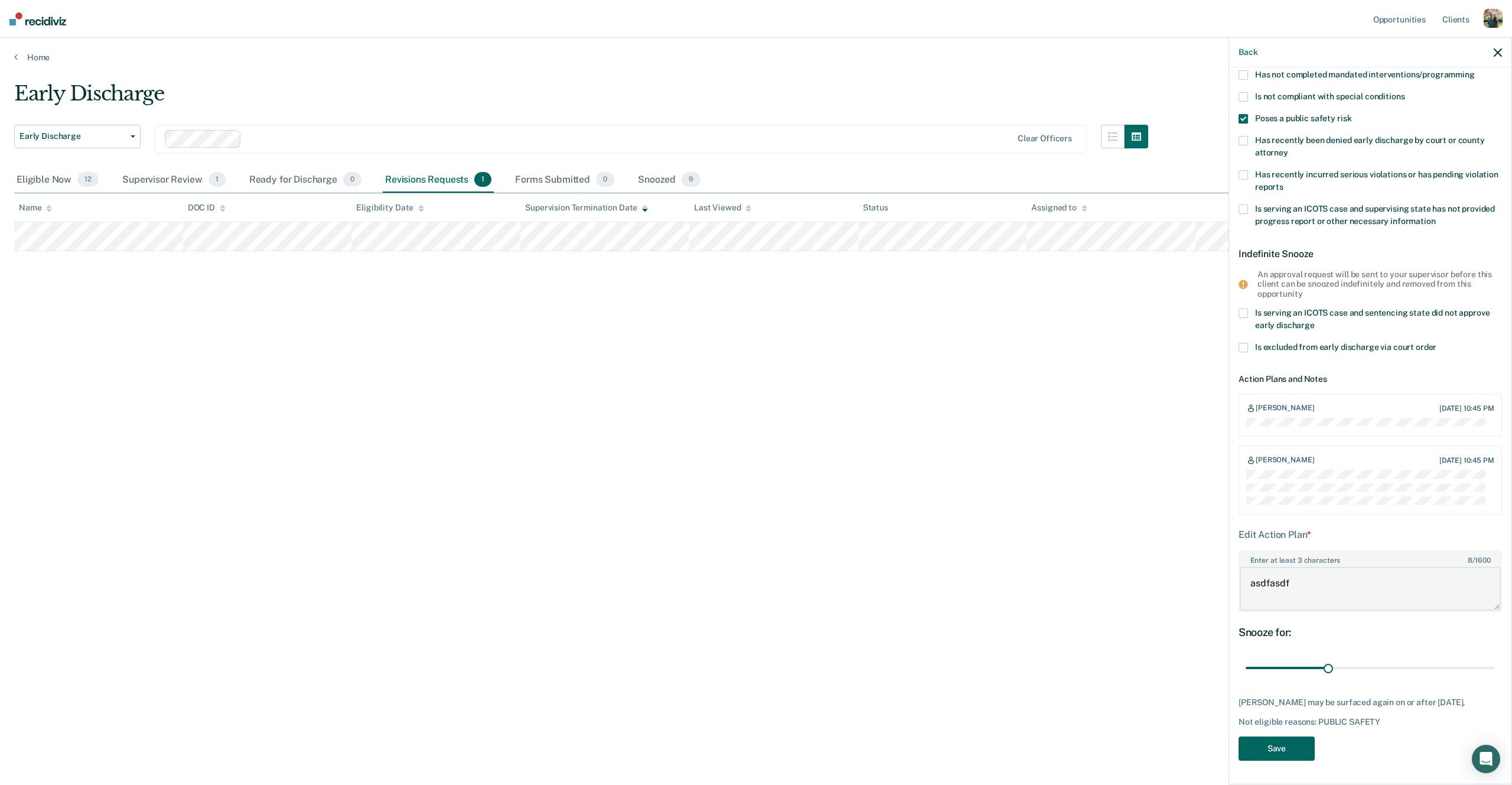
type textarea "asdfasdf"
click at [1285, 754] on button "Save" at bounding box center [1275, 748] width 76 height 24
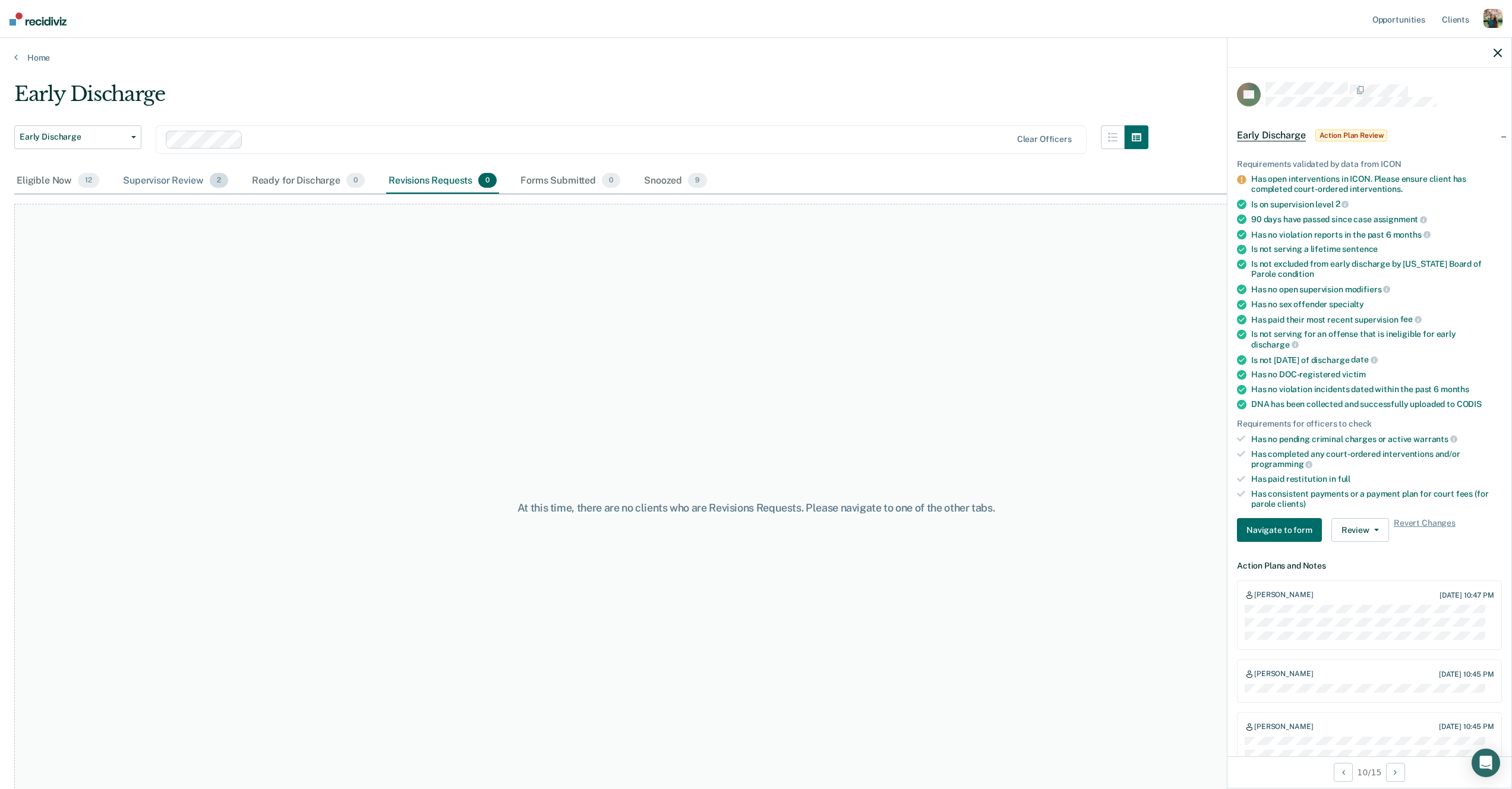
click at [205, 182] on div "Supervisor Review 2" at bounding box center [176, 181] width 110 height 26
